Goal: Information Seeking & Learning: Learn about a topic

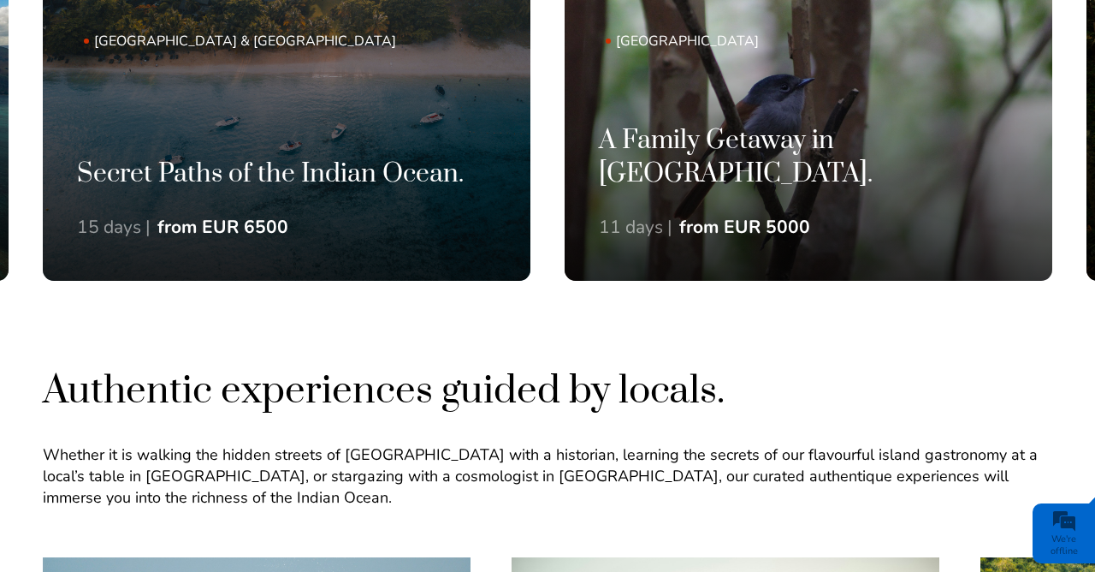
scroll to position [1270, 0]
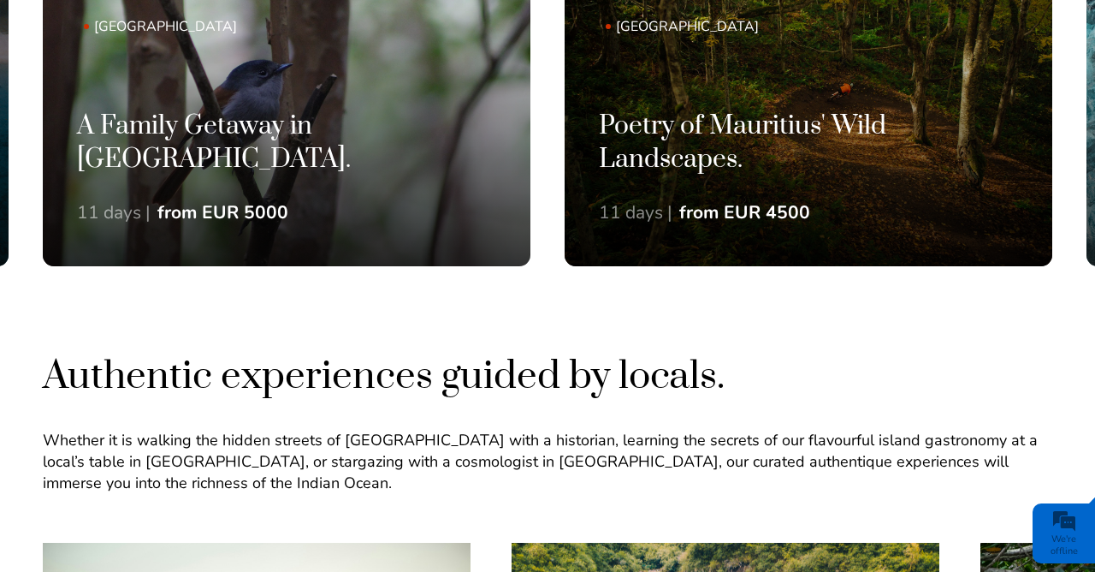
click at [849, 176] on h3 "Poetry of Mauritius' Wild Landscapes." at bounding box center [808, 143] width 419 height 67
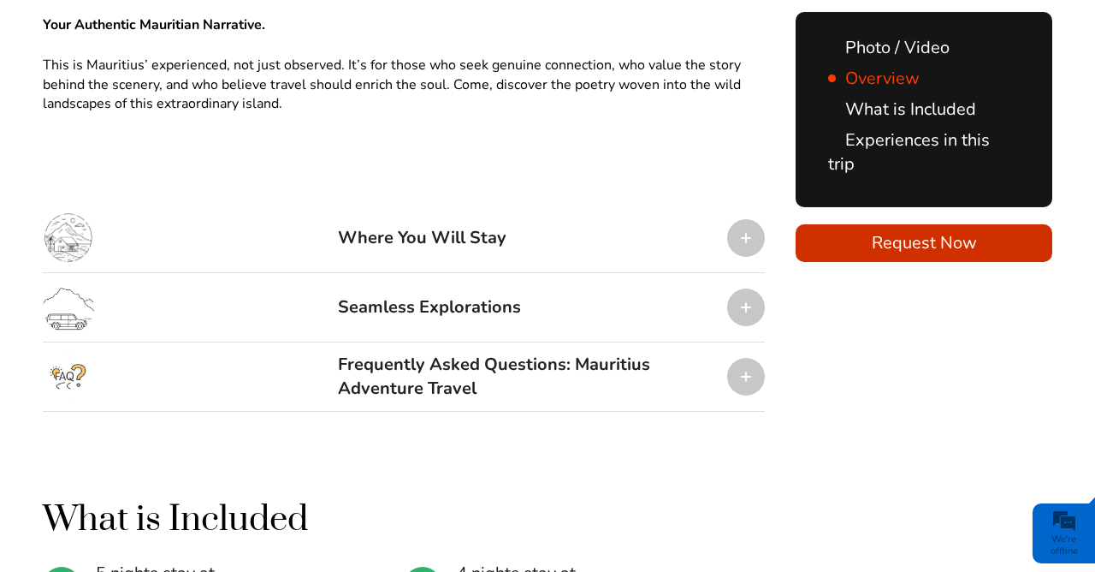
scroll to position [1970, 0]
click at [759, 256] on div at bounding box center [746, 237] width 38 height 38
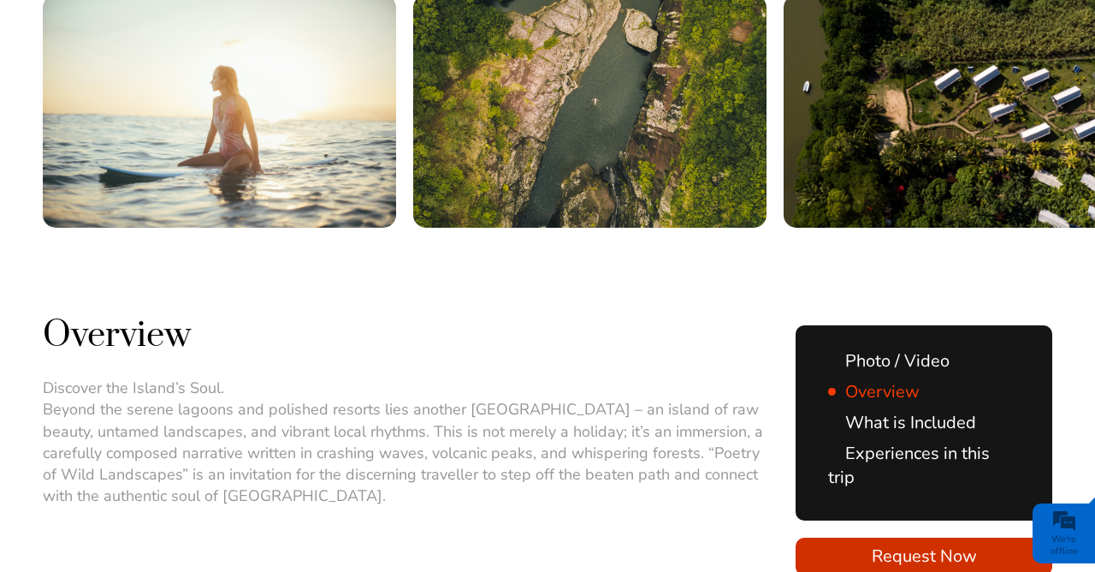
scroll to position [652, 0]
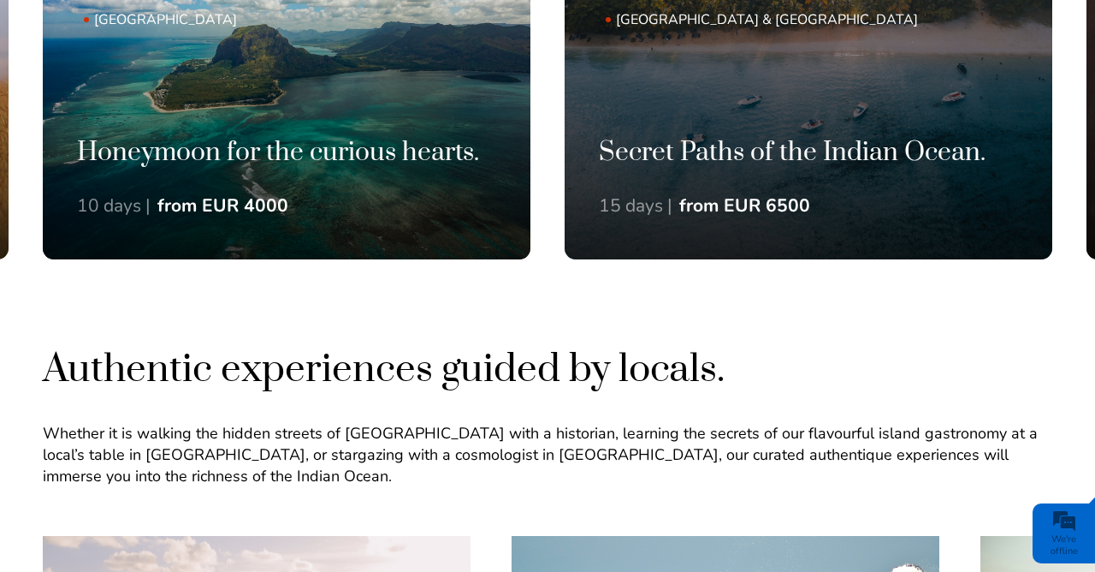
click at [860, 169] on h3 "Secret Paths of the Indian Ocean." at bounding box center [808, 152] width 419 height 33
